Goal: Task Accomplishment & Management: Manage account settings

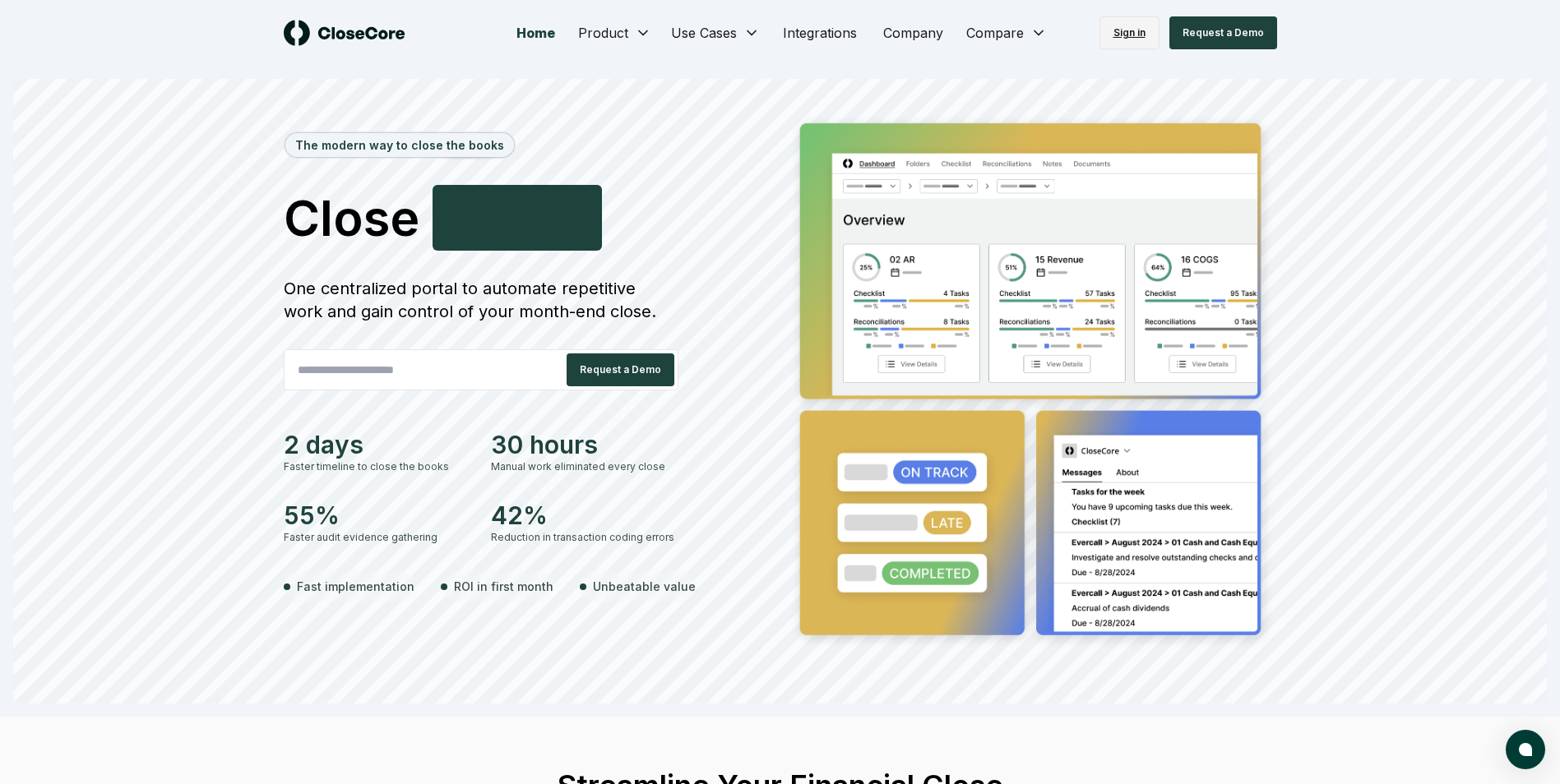
click at [1133, 35] on link "Sign in" at bounding box center [1129, 33] width 60 height 33
click at [1127, 30] on link "Sign in" at bounding box center [1129, 33] width 60 height 33
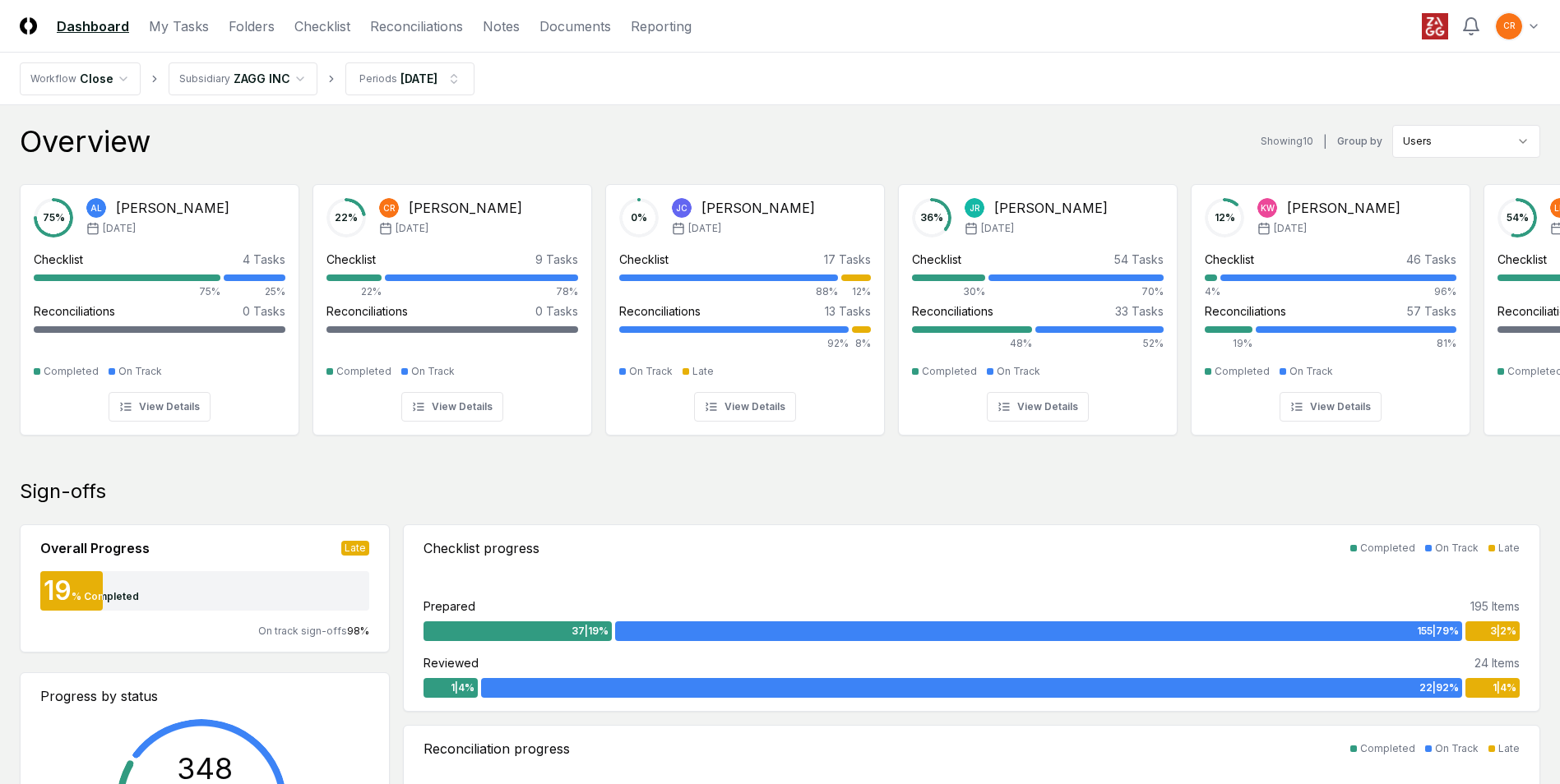
click at [757, 82] on nav "Workflow Close Subsidiary ZAGG INC Periods Sep 2025" at bounding box center [780, 78] width 1560 height 52
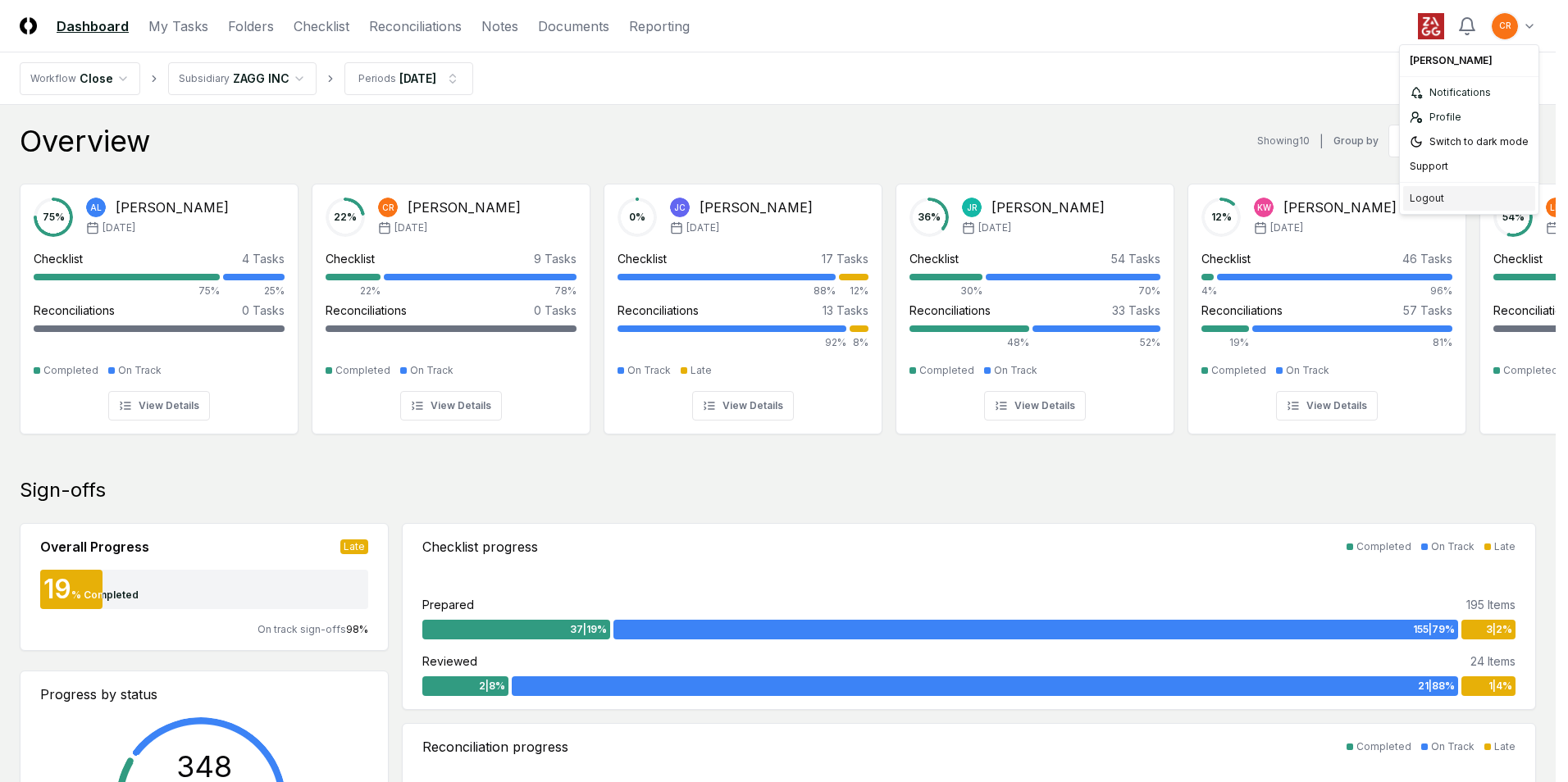
click at [1418, 199] on div "Logout" at bounding box center [1469, 198] width 132 height 25
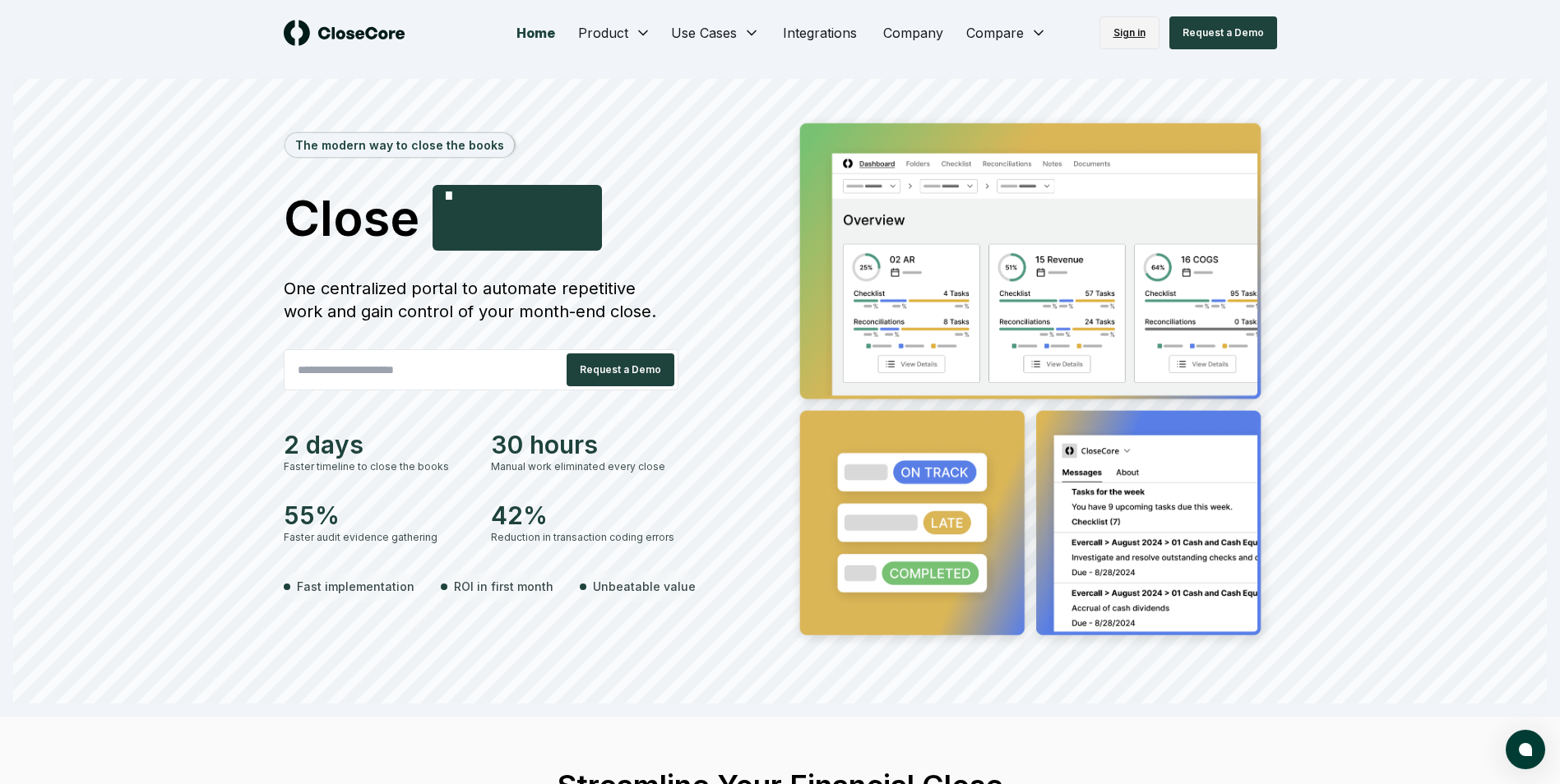
click at [1131, 35] on link "Sign in" at bounding box center [1129, 33] width 60 height 33
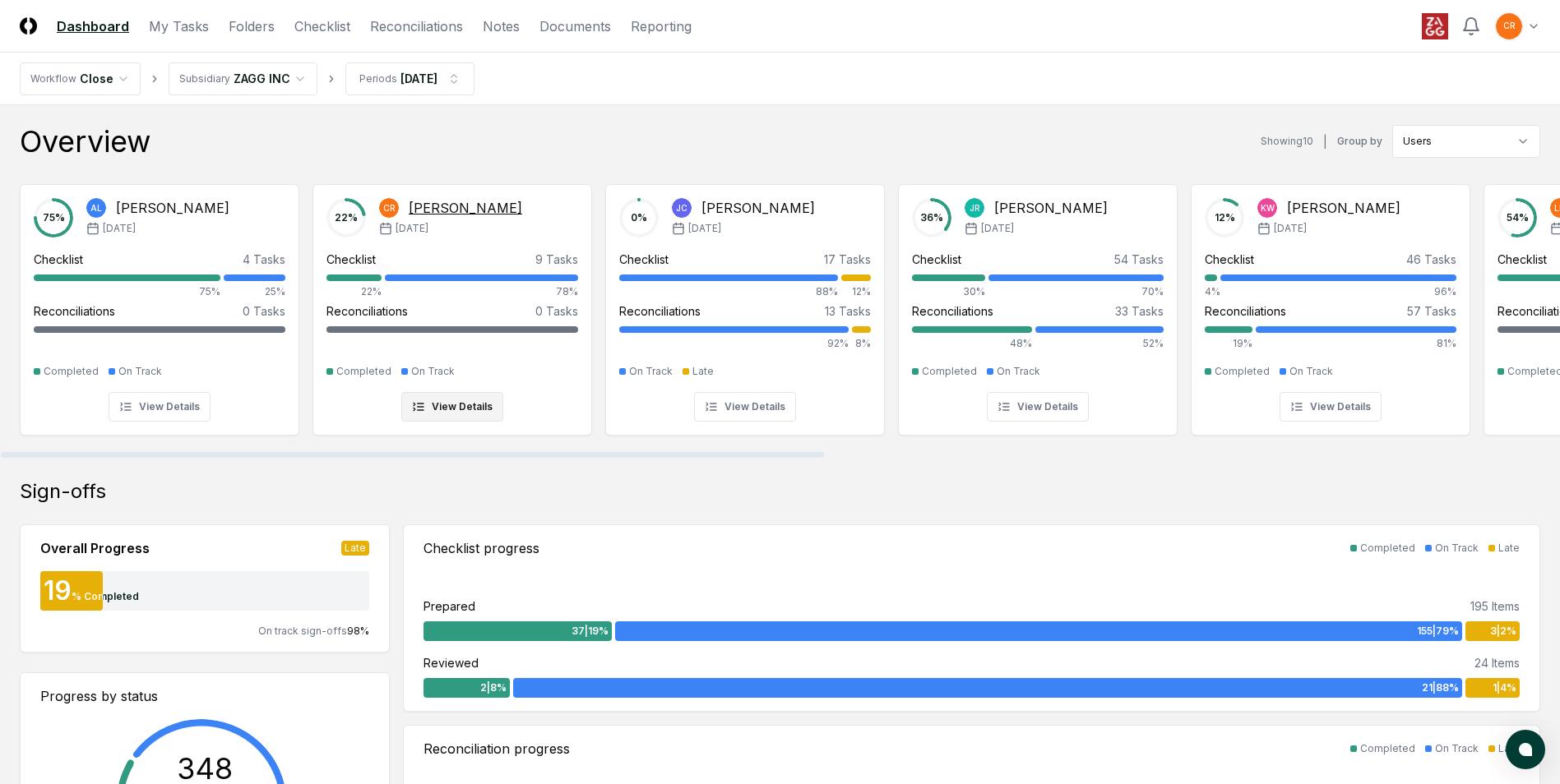
click at [463, 409] on button "View Details" at bounding box center [451, 407] width 102 height 29
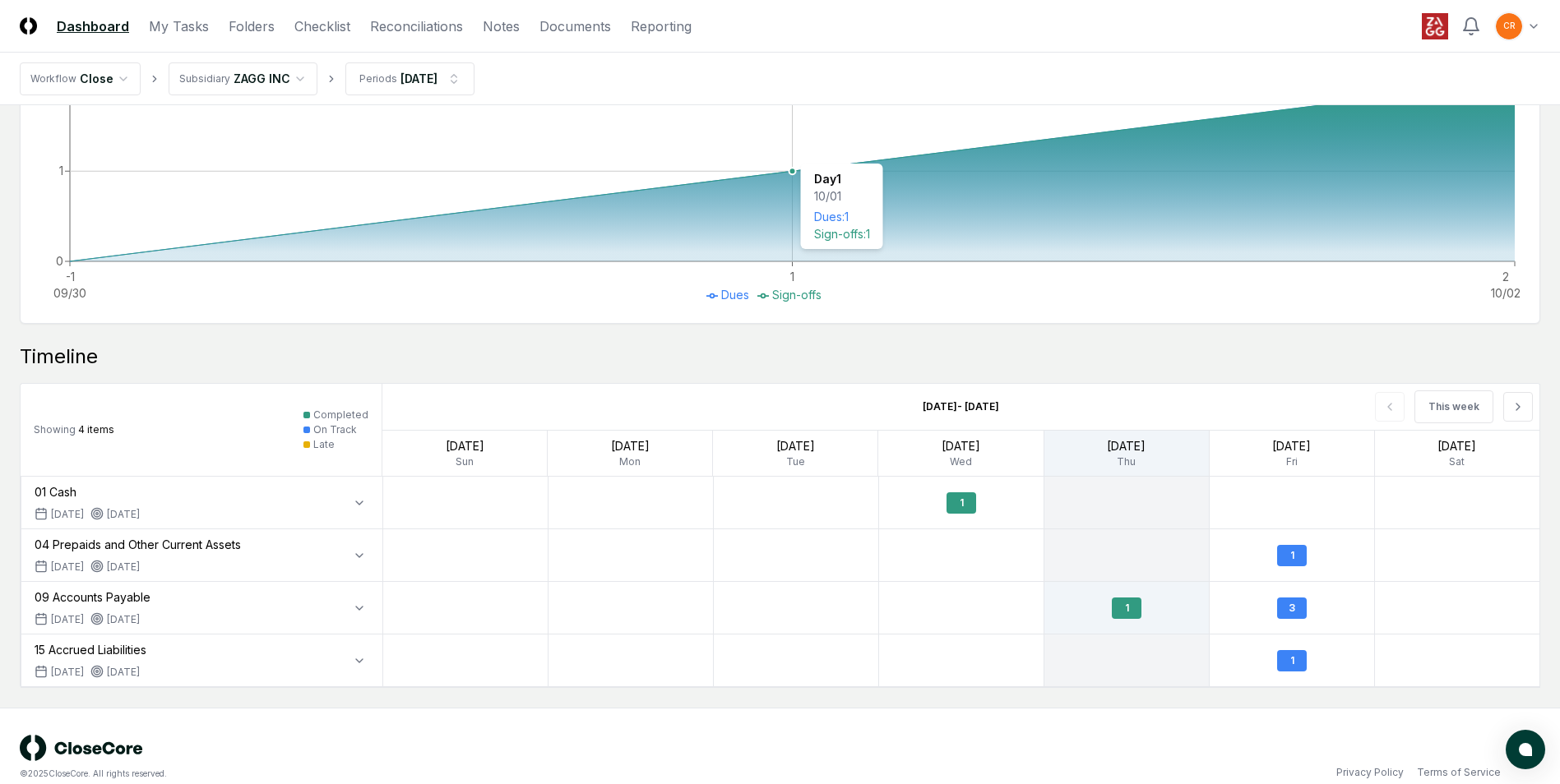
scroll to position [806, 0]
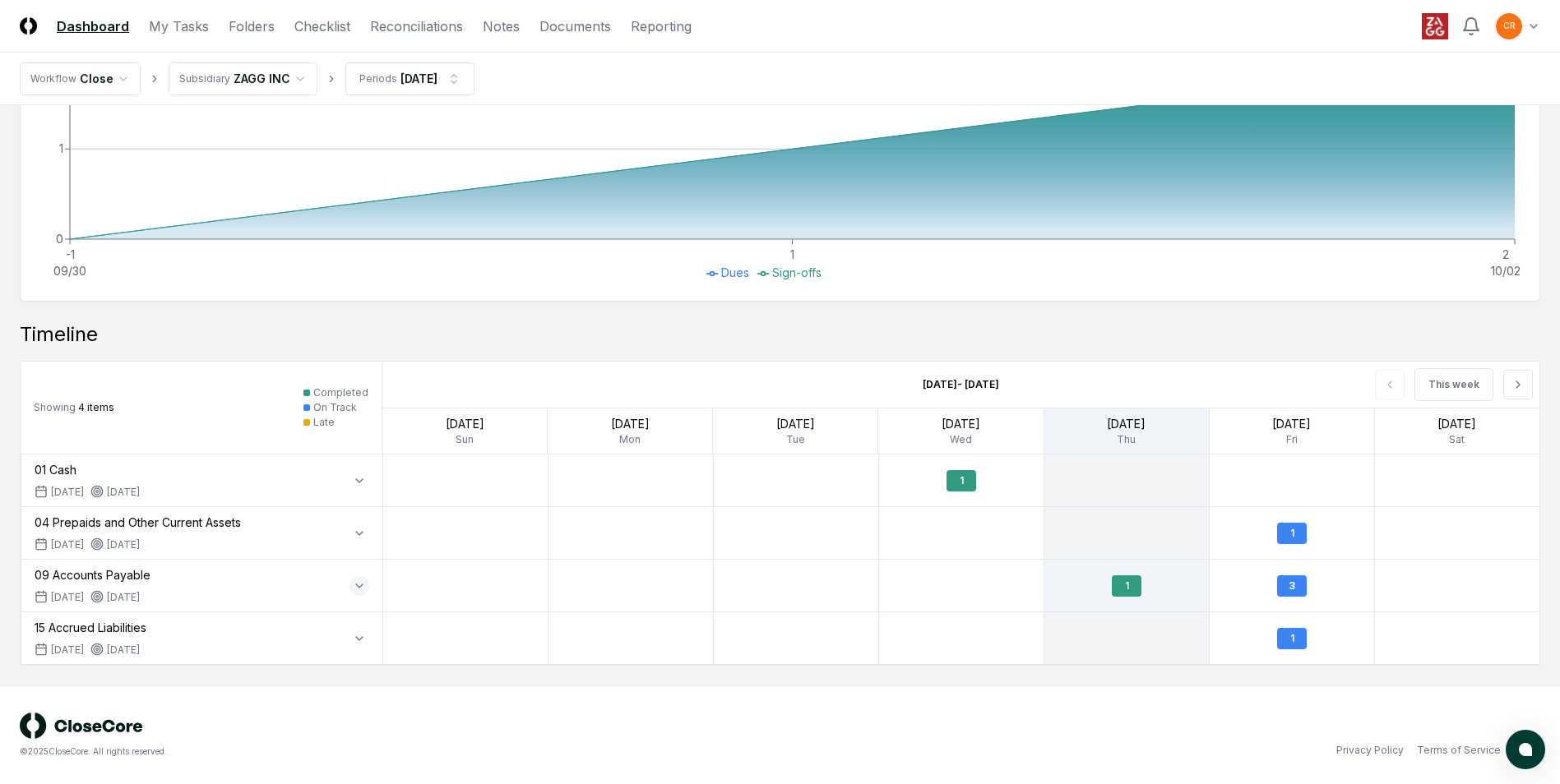
click at [359, 587] on icon "button" at bounding box center [359, 586] width 6 height 4
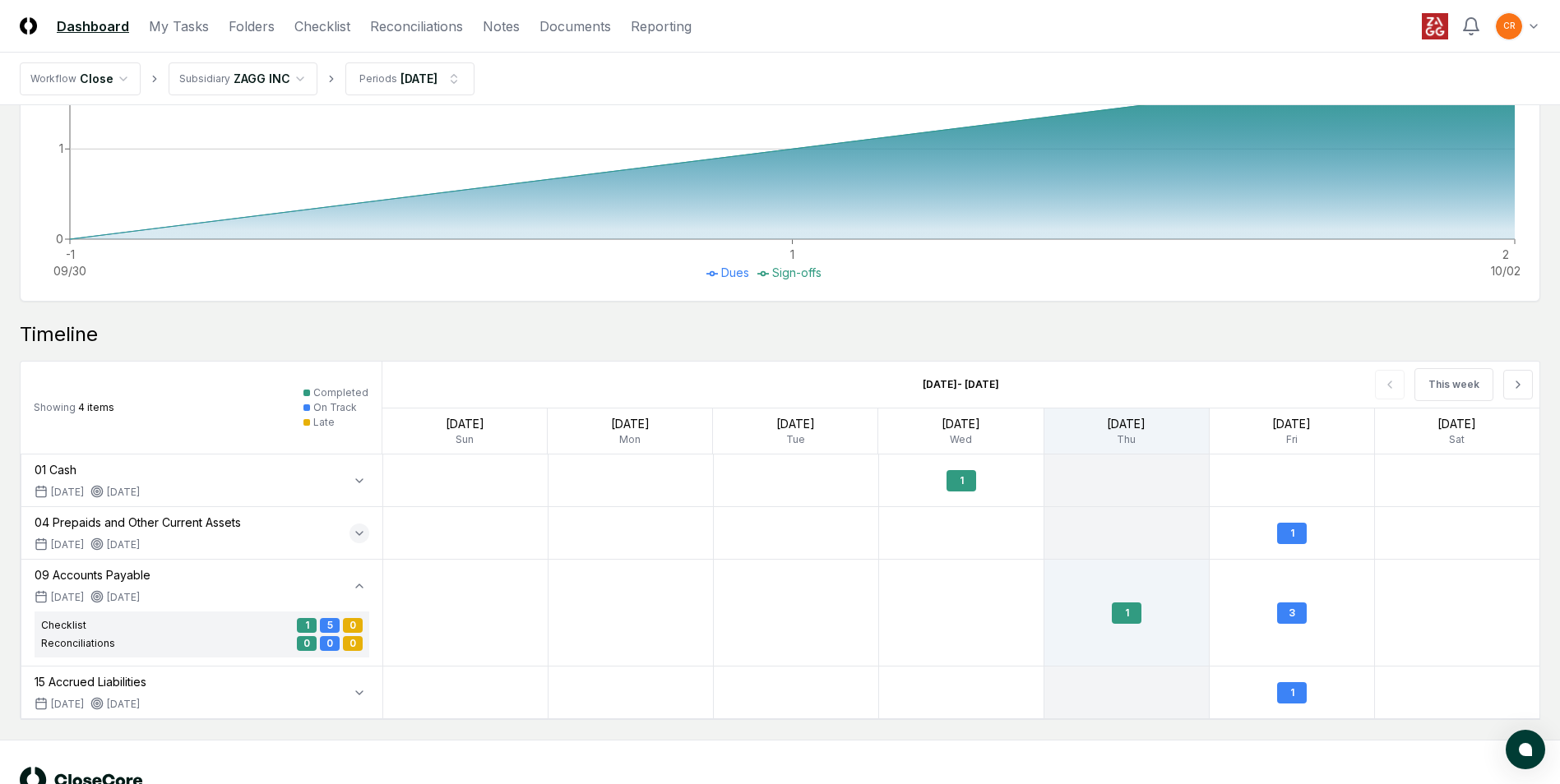
click at [356, 536] on icon "button" at bounding box center [359, 533] width 13 height 13
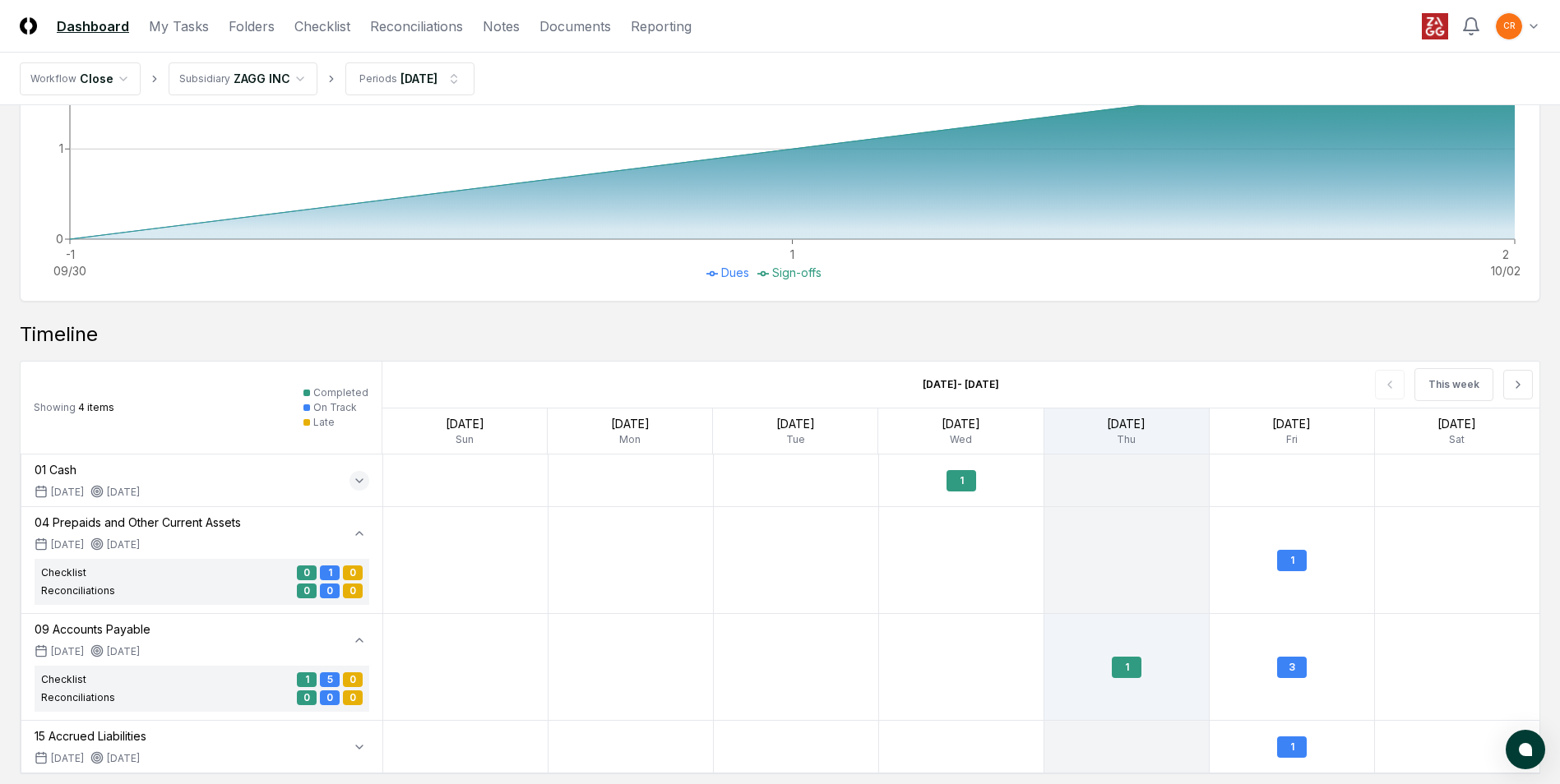
click at [357, 485] on icon "button" at bounding box center [359, 481] width 13 height 13
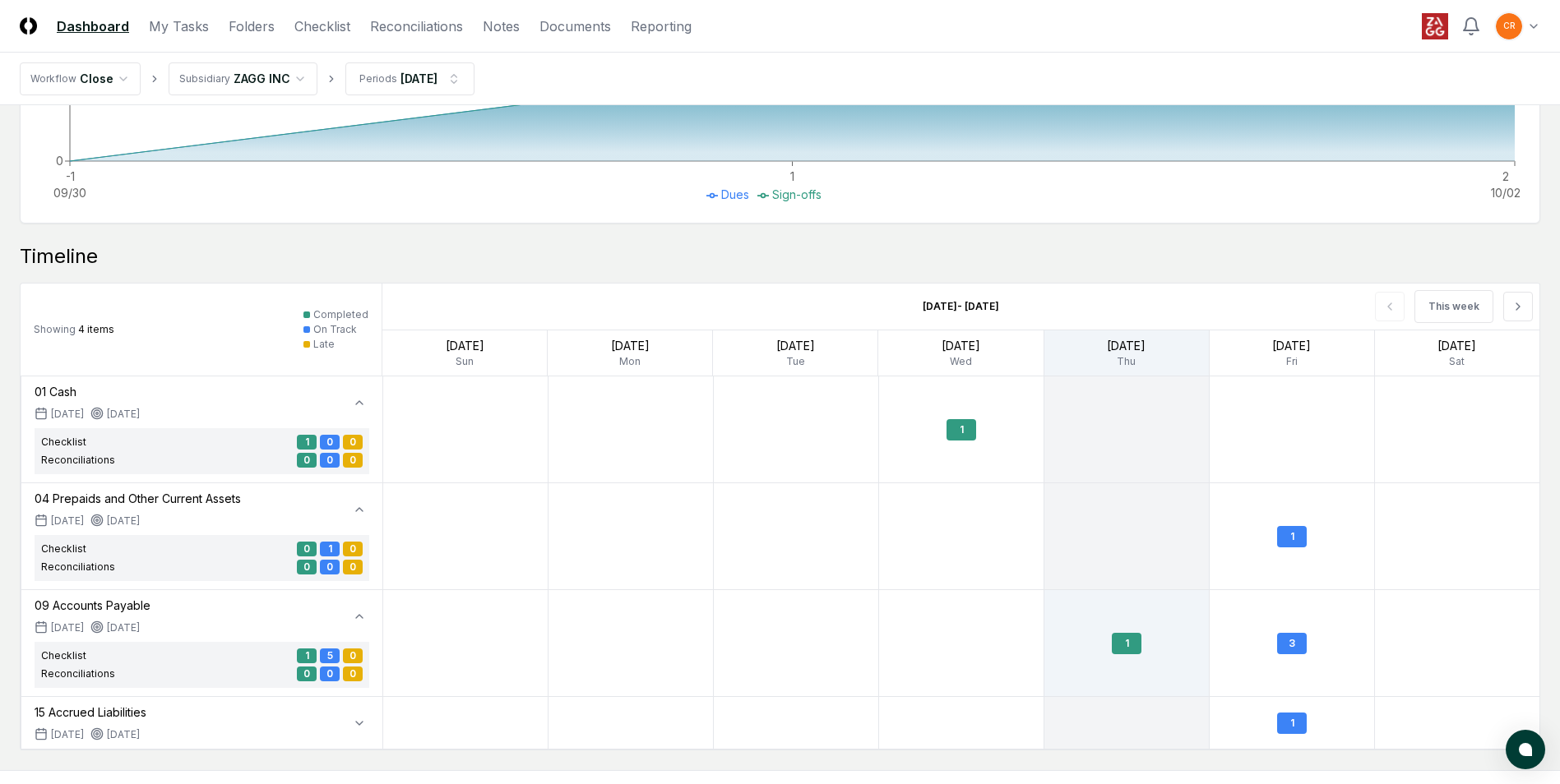
scroll to position [969, 0]
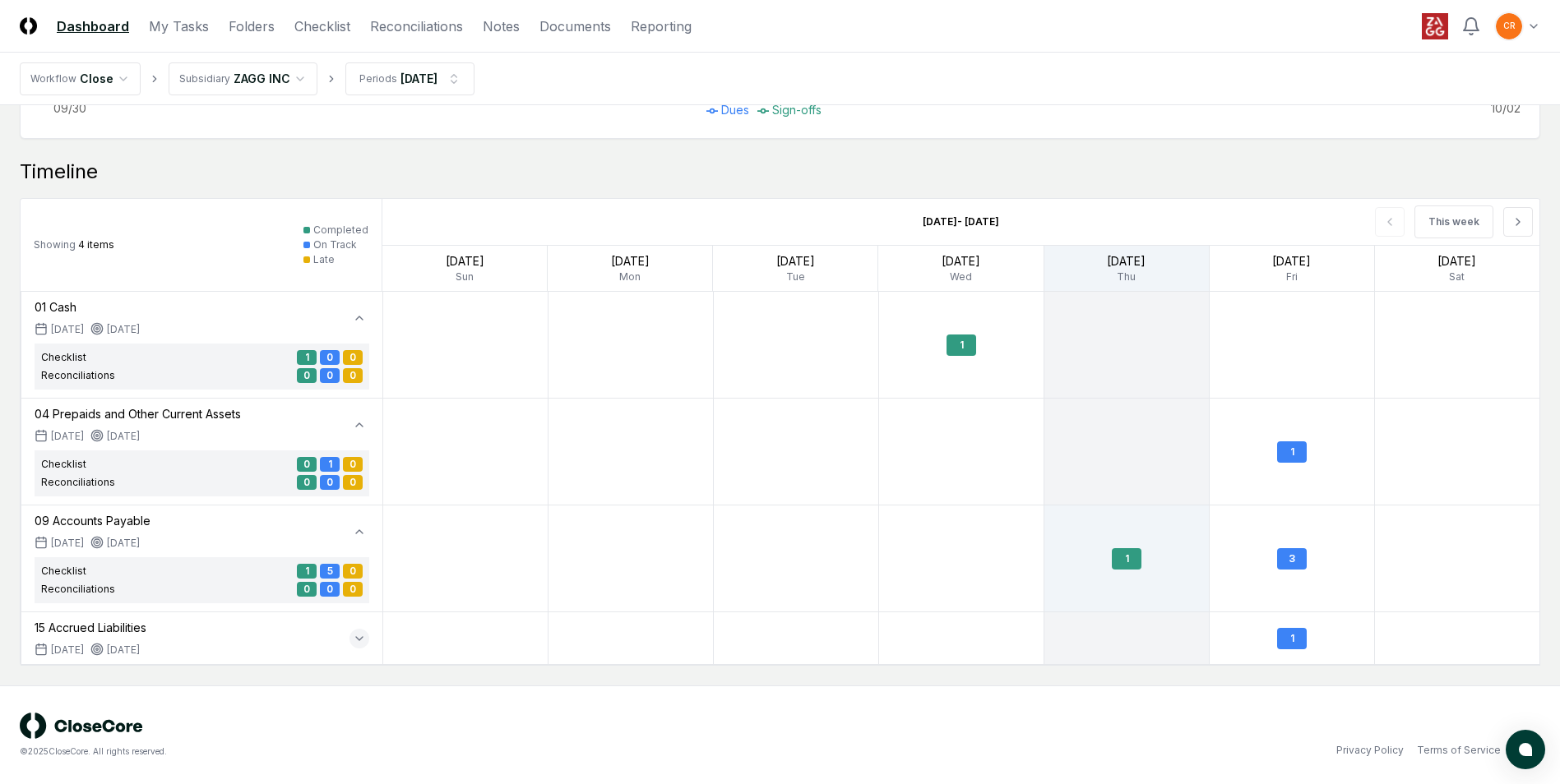
click at [357, 639] on icon "button" at bounding box center [359, 639] width 13 height 13
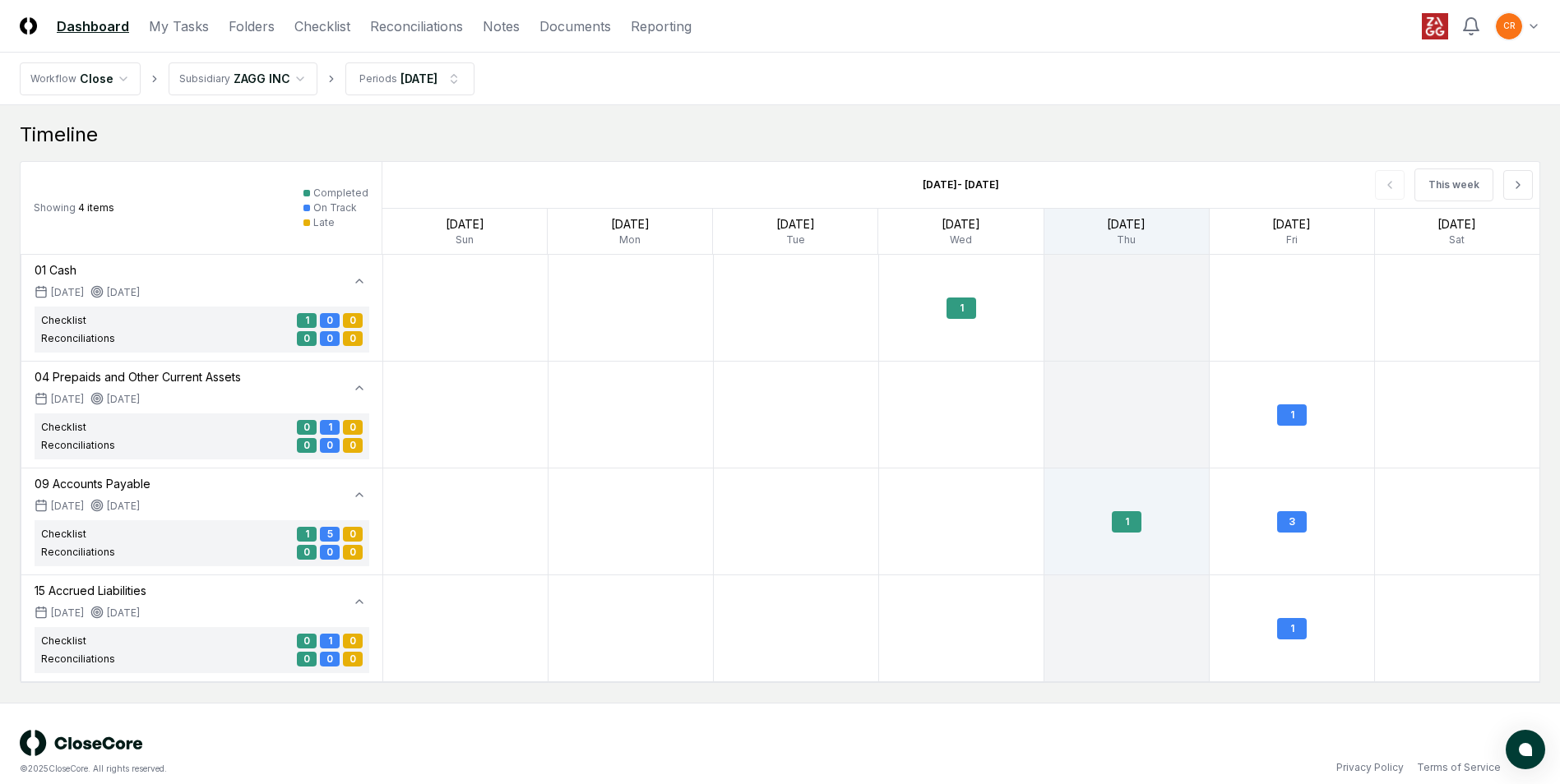
scroll to position [1023, 0]
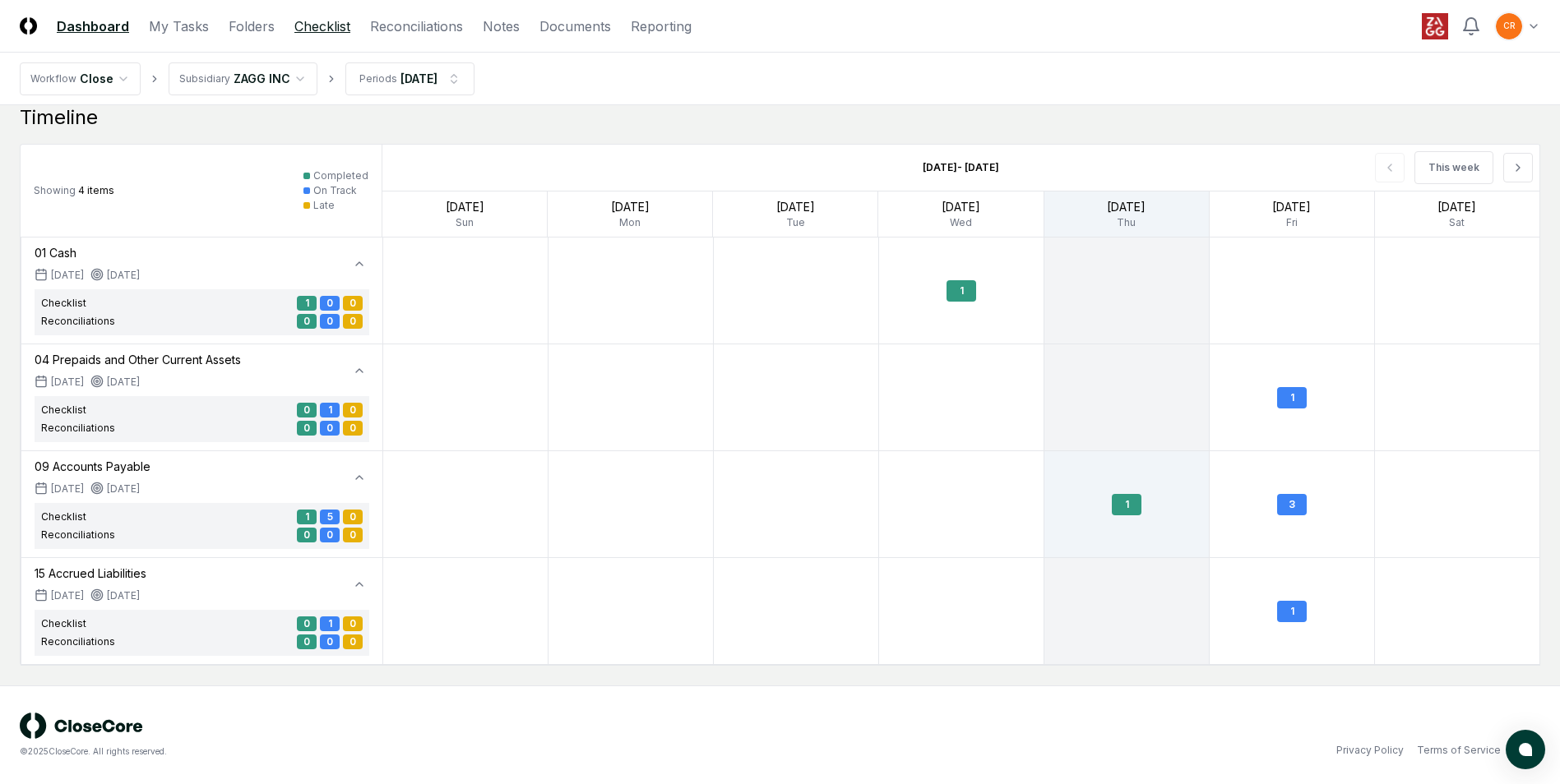
click at [331, 25] on link "Checklist" at bounding box center [322, 26] width 56 height 19
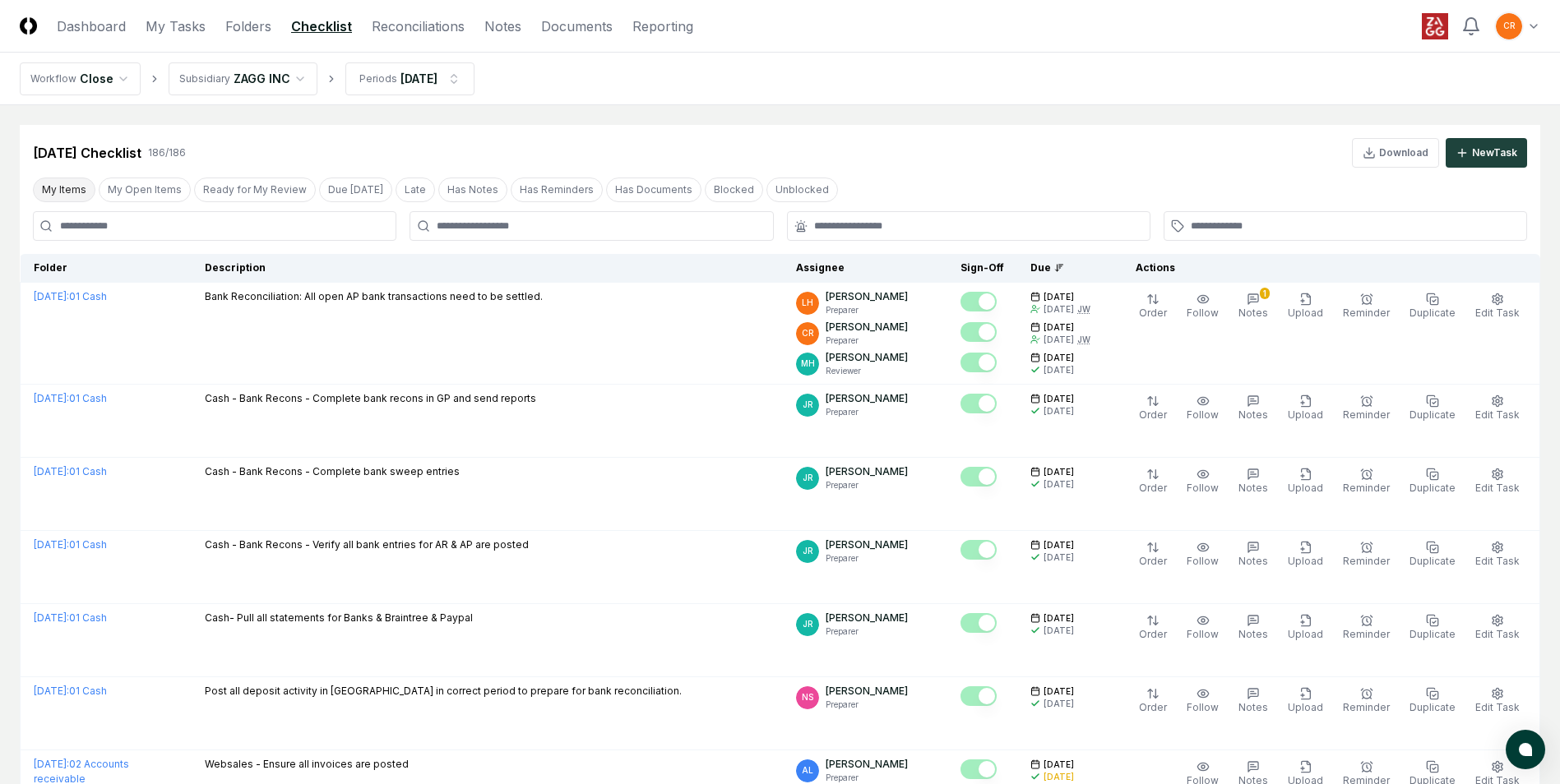
click at [73, 185] on button "My Items" at bounding box center [64, 189] width 63 height 25
